Goal: Check status: Check status

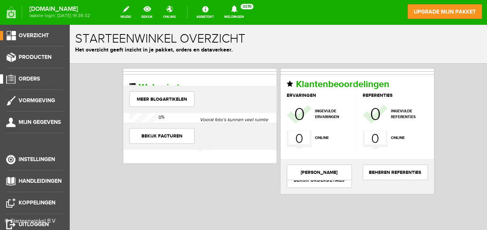
click at [26, 78] on span "Orders" at bounding box center [29, 78] width 21 height 7
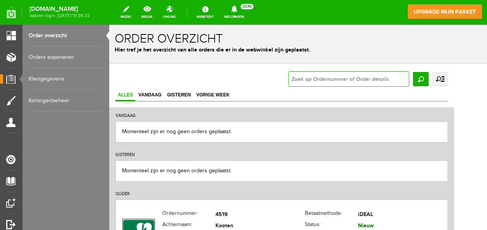
click at [329, 77] on input "text" at bounding box center [348, 78] width 121 height 15
type input "4441"
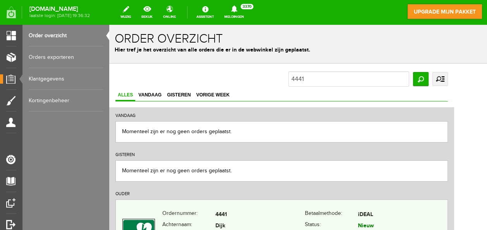
click at [278, 213] on td "4441" at bounding box center [259, 214] width 89 height 11
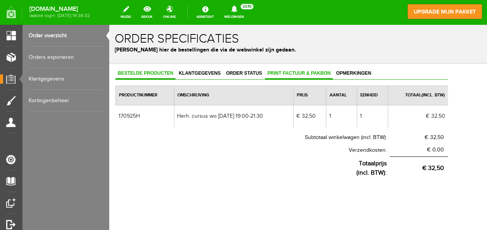
click at [292, 68] on link "Print factuur & pakbon" at bounding box center [299, 73] width 68 height 11
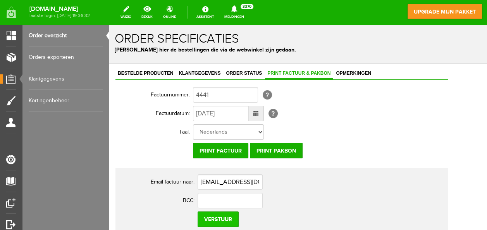
click at [219, 215] on input "Verstuur" at bounding box center [217, 218] width 41 height 15
